Goal: Task Accomplishment & Management: Manage account settings

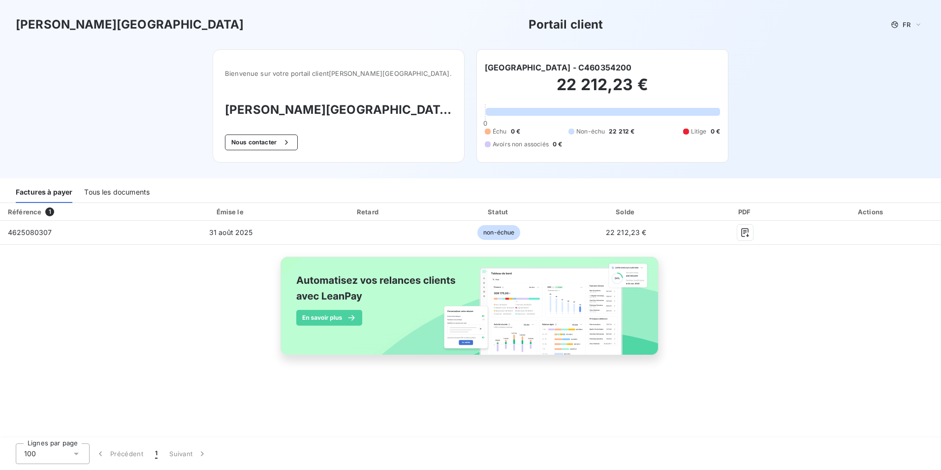
click at [179, 302] on div "Référence 1 Émise le Retard Statut Solde PDF Actions 4625080307 31 août 2025 no…" at bounding box center [470, 290] width 941 height 175
click at [103, 345] on div "Référence 1 Émise le Retard Statut Solde PDF Actions 4625080307 31 août 2025 no…" at bounding box center [470, 290] width 941 height 175
drag, startPoint x: 393, startPoint y: 139, endPoint x: 400, endPoint y: 139, distance: 7.4
click at [394, 139] on div "Bienvenue sur votre portail client [PERSON_NAME][GEOGRAPHIC_DATA] . [PERSON_NAM…" at bounding box center [339, 105] width 252 height 113
click at [789, 72] on div "[PERSON_NAME][GEOGRAPHIC_DATA] Portail client FR Bienvenue sur votre portail cl…" at bounding box center [470, 89] width 941 height 178
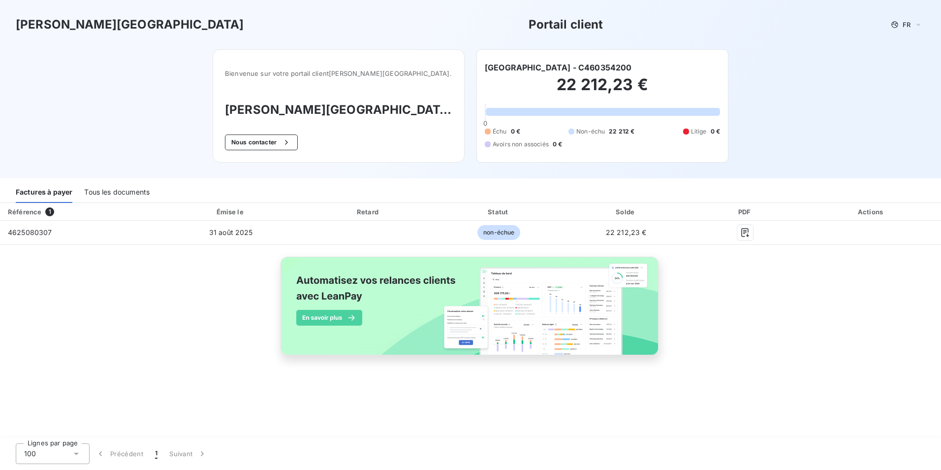
click at [193, 332] on div "Référence 1 Émise le Retard Statut Solde PDF Actions 4625080307 31 août 2025 no…" at bounding box center [470, 290] width 941 height 175
click at [726, 75] on div "[PERSON_NAME][GEOGRAPHIC_DATA] Portail client FR Bienvenue sur votre portail cl…" at bounding box center [470, 89] width 941 height 178
click at [138, 47] on div "[PERSON_NAME] [GEOGRAPHIC_DATA] Portail client FR" at bounding box center [470, 24] width 941 height 49
click at [108, 190] on div "Tous les documents" at bounding box center [116, 192] width 65 height 21
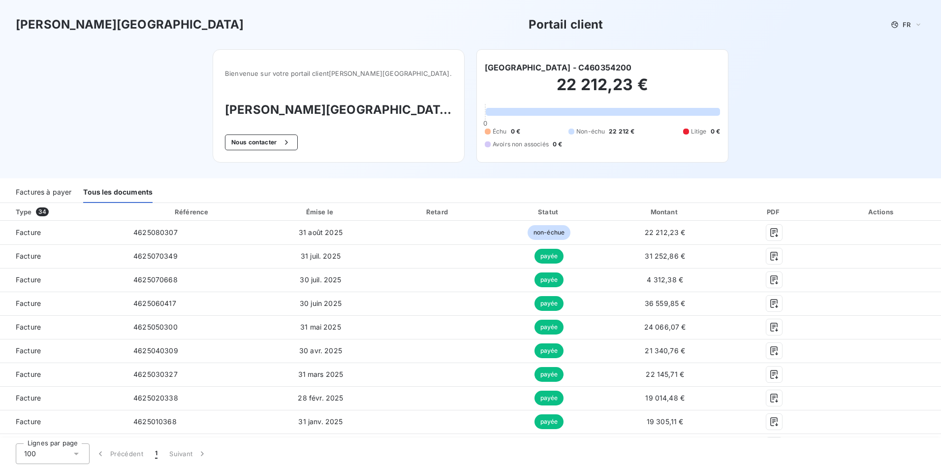
click at [451, 164] on div "Bienvenue sur votre portail client [PERSON_NAME][GEOGRAPHIC_DATA] . [PERSON_NAM…" at bounding box center [471, 113] width 548 height 129
click at [806, 41] on div "[PERSON_NAME] [GEOGRAPHIC_DATA] Portail client FR" at bounding box center [470, 24] width 941 height 49
click at [812, 146] on div "[PERSON_NAME][GEOGRAPHIC_DATA] Portail client FR Bienvenue sur votre portail cl…" at bounding box center [470, 89] width 941 height 178
click at [813, 140] on div "[PERSON_NAME][GEOGRAPHIC_DATA] Portail client FR Bienvenue sur votre portail cl…" at bounding box center [470, 89] width 941 height 178
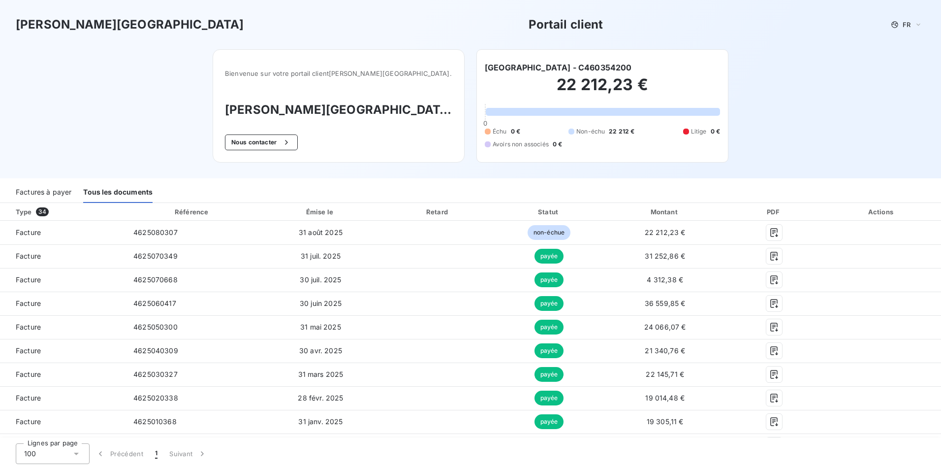
click at [855, 141] on div "[PERSON_NAME][GEOGRAPHIC_DATA] Portail client FR Bienvenue sur votre portail cl…" at bounding box center [470, 89] width 941 height 178
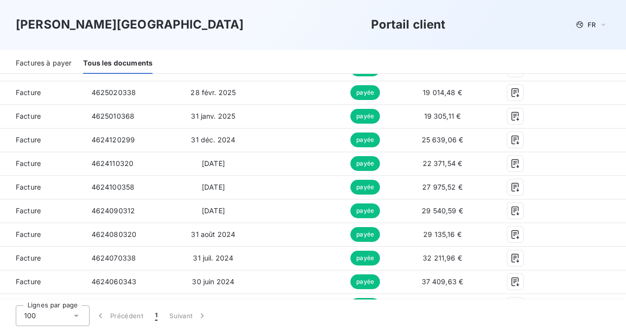
scroll to position [302, 0]
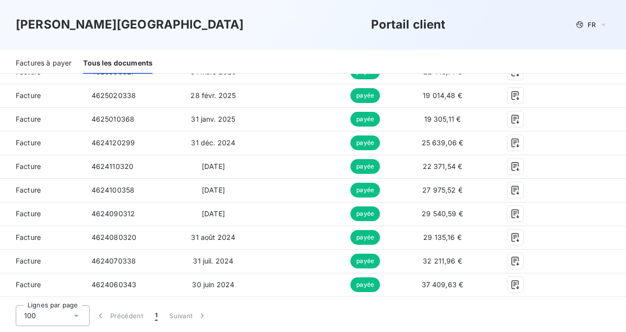
click at [451, 25] on div "[PERSON_NAME] [GEOGRAPHIC_DATA] Portail client FR" at bounding box center [313, 25] width 595 height 18
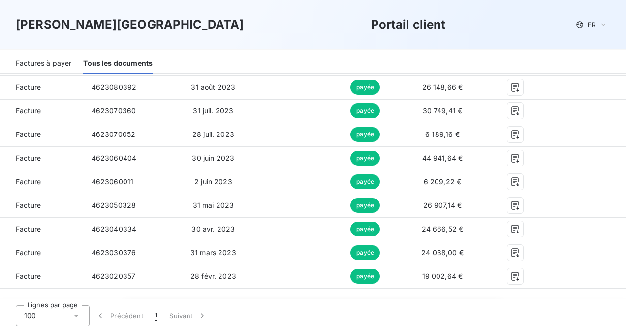
scroll to position [738, 0]
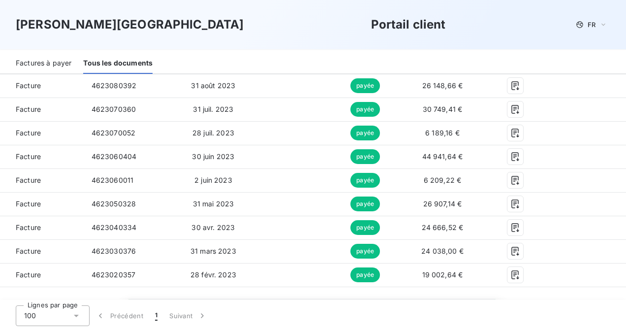
click at [67, 62] on div "Factures à payer" at bounding box center [44, 63] width 56 height 21
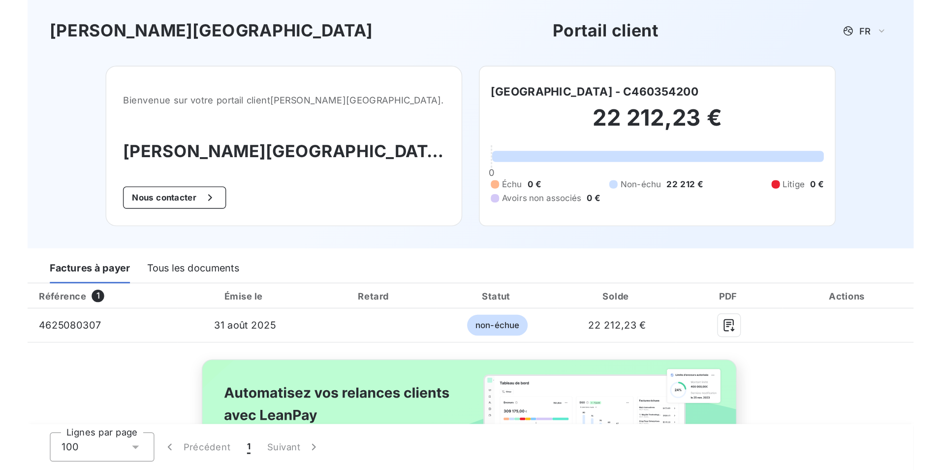
scroll to position [0, 0]
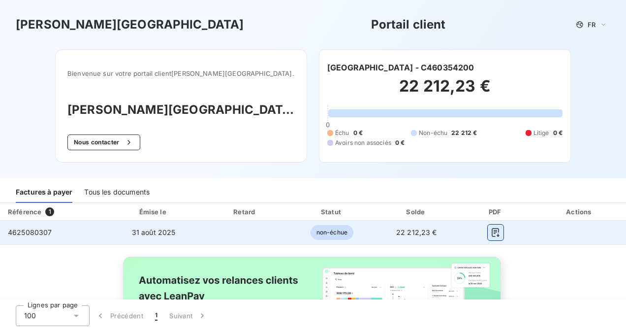
click at [493, 231] on icon "button" at bounding box center [496, 232] width 10 height 10
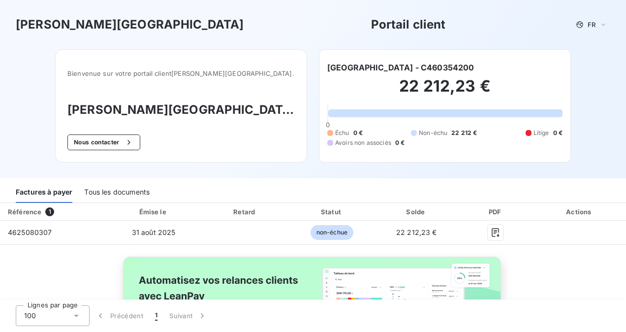
click at [310, 141] on div "Bienvenue sur votre portail client [PERSON_NAME][GEOGRAPHIC_DATA] . [PERSON_NAM…" at bounding box center [313, 113] width 548 height 129
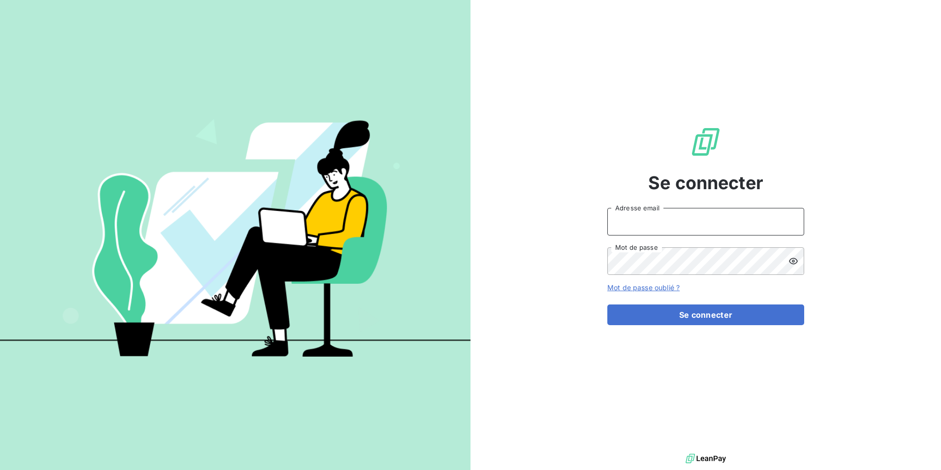
click at [647, 220] on input "Adresse email" at bounding box center [706, 222] width 197 height 28
type input "h1245-om@accor.com"
click at [636, 287] on link "Mot de passe oublié ?" at bounding box center [644, 287] width 72 height 8
